Goal: Transaction & Acquisition: Purchase product/service

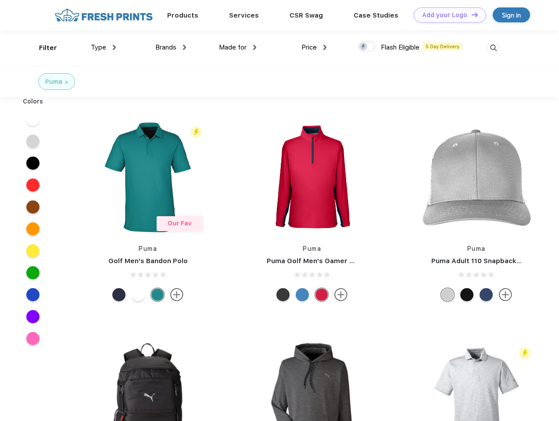
click at [447, 15] on link "Add your Logo Design Tool" at bounding box center [450, 14] width 72 height 15
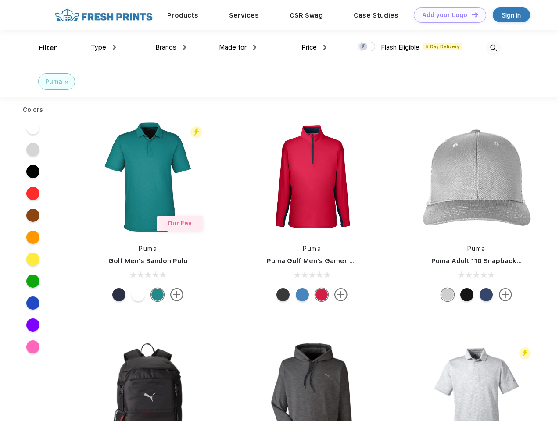
click at [0, 0] on div "Design Tool" at bounding box center [0, 0] width 0 height 0
click at [471, 14] on link "Add your Logo Design Tool" at bounding box center [450, 14] width 72 height 15
click at [42, 48] on div "Filter" at bounding box center [48, 48] width 18 height 10
click at [104, 47] on span "Type" at bounding box center [98, 47] width 15 height 8
click at [171, 47] on span "Brands" at bounding box center [165, 47] width 21 height 8
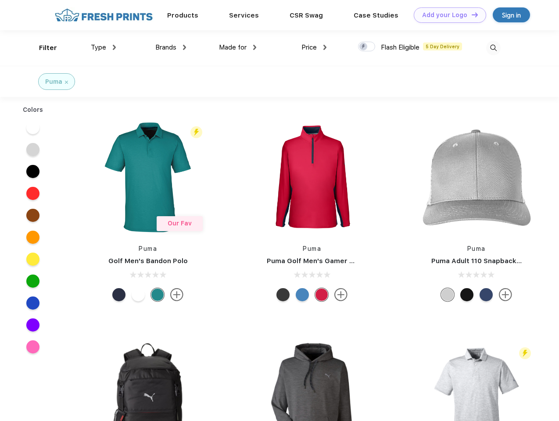
click at [238, 47] on span "Made for" at bounding box center [233, 47] width 28 height 8
click at [314, 47] on span "Price" at bounding box center [308, 47] width 15 height 8
click at [367, 47] on div at bounding box center [366, 47] width 17 height 10
click at [364, 47] on input "checkbox" at bounding box center [361, 44] width 6 height 6
click at [493, 48] on img at bounding box center [493, 48] width 14 height 14
